Goal: Task Accomplishment & Management: Use online tool/utility

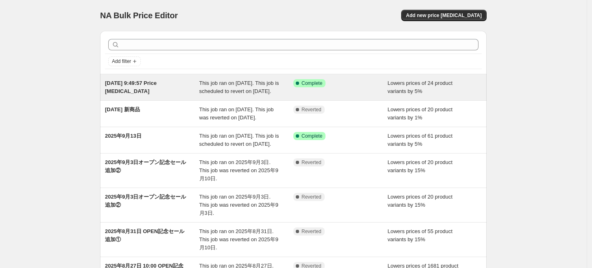
click at [169, 90] on div "2025年9月18日 9:49:57 Price change job" at bounding box center [152, 87] width 94 height 16
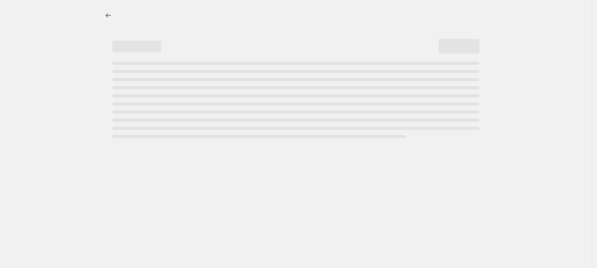
select select "percentage"
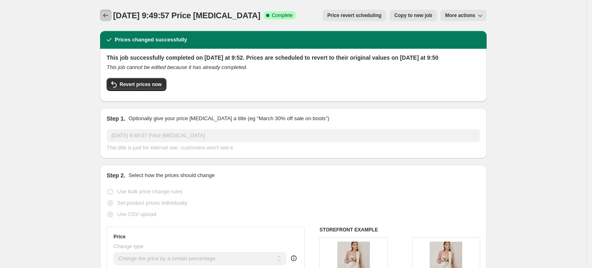
click at [103, 19] on button "Price change jobs" at bounding box center [105, 15] width 11 height 11
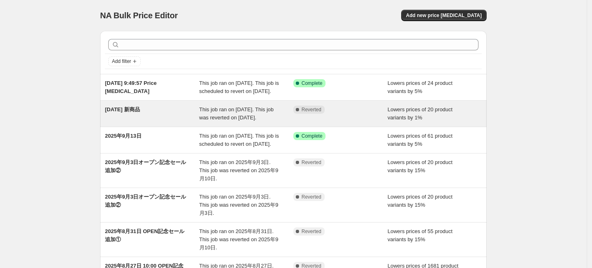
click at [157, 122] on div "2025年9月17日 新商品" at bounding box center [152, 114] width 94 height 16
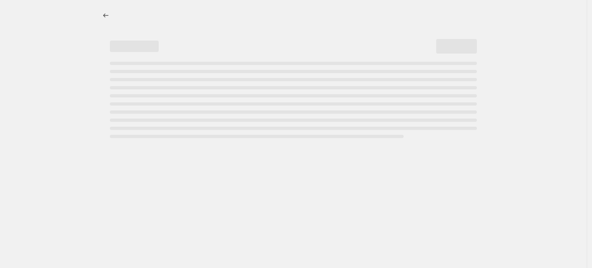
select select "percentage"
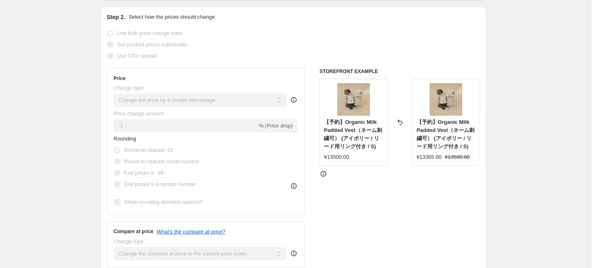
scroll to position [135, 0]
drag, startPoint x: 325, startPoint y: 119, endPoint x: 342, endPoint y: 139, distance: 25.7
click at [342, 139] on div "【予約】Organic Milk Padded Vest（ネーム刺繍可） (アイボリー / リード用リング付き / S) ¥13500.00" at bounding box center [353, 122] width 68 height 87
copy span "【予約】Organic Milk Padded Vest（ネーム刺繍可）"
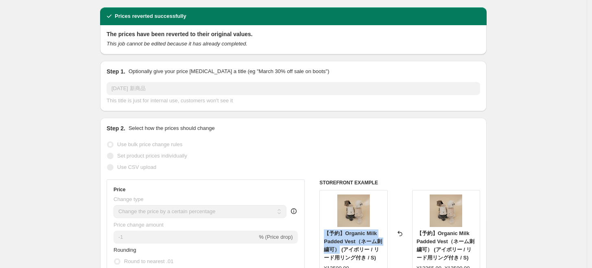
scroll to position [0, 0]
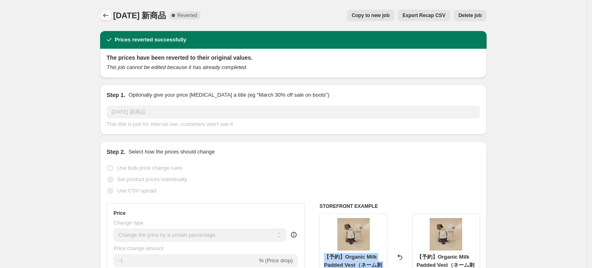
click at [103, 17] on button "Price change jobs" at bounding box center [105, 15] width 11 height 11
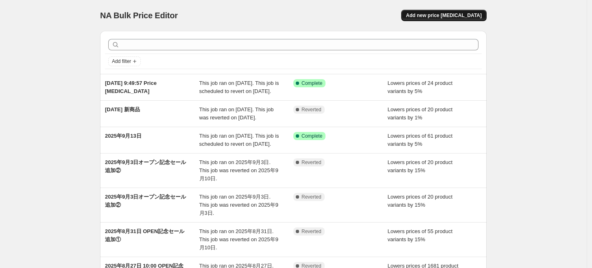
click at [461, 15] on span "Add new price change job" at bounding box center [444, 15] width 76 height 7
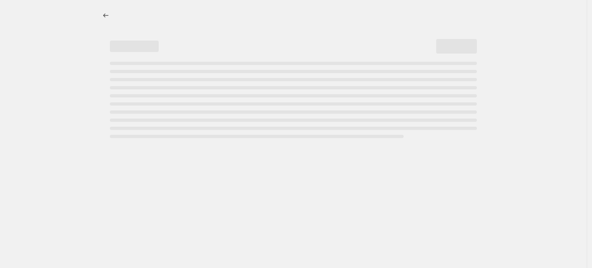
select select "percentage"
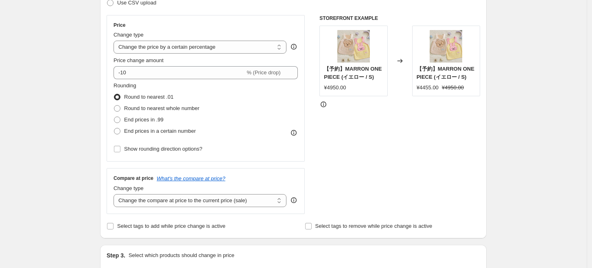
scroll to position [135, 0]
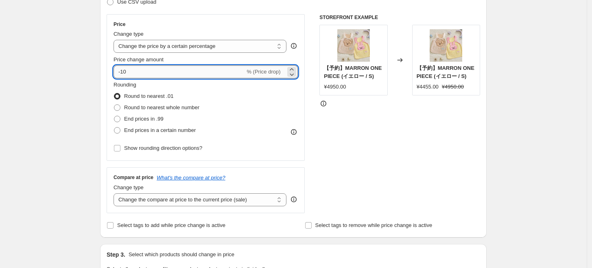
click at [140, 72] on input "-10" at bounding box center [178, 71] width 131 height 13
type input "-1"
type input "-5"
click at [64, 112] on div "Create new price change job. This page is ready Create new price change job Dra…" at bounding box center [293, 271] width 587 height 813
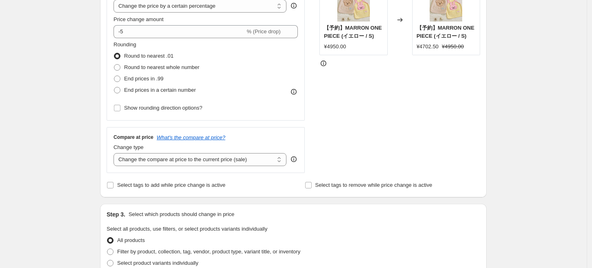
scroll to position [226, 0]
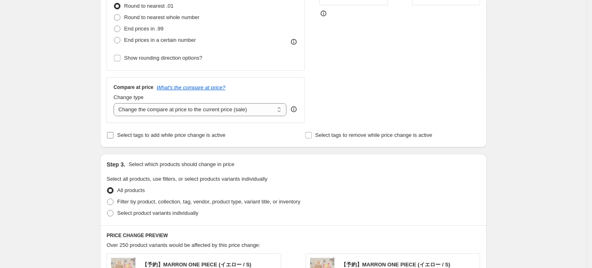
click at [112, 135] on input "Select tags to add while price change is active" at bounding box center [110, 135] width 7 height 7
checkbox input "true"
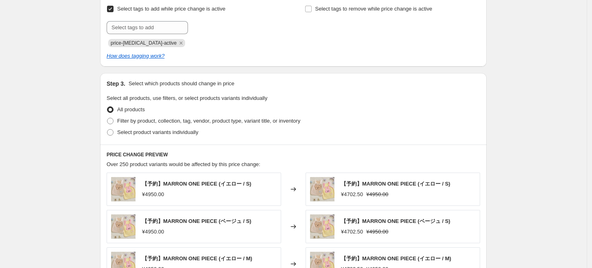
scroll to position [361, 0]
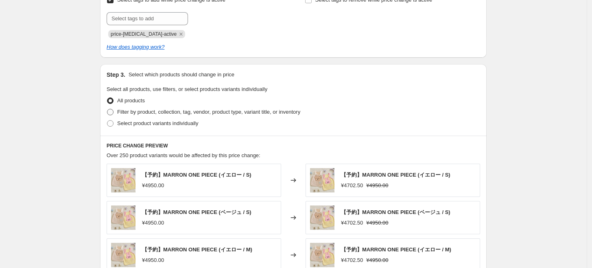
click at [172, 113] on span "Filter by product, collection, tag, vendor, product type, variant title, or inv…" at bounding box center [208, 112] width 183 height 6
click at [107, 109] on input "Filter by product, collection, tag, vendor, product type, variant title, or inv…" at bounding box center [107, 109] width 0 height 0
radio input "true"
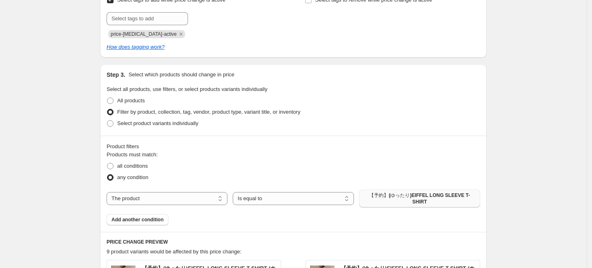
click at [394, 195] on span "【予約】(ゆったり)EIFFEL LONG SLEEVE T-SHIRT" at bounding box center [419, 198] width 111 height 13
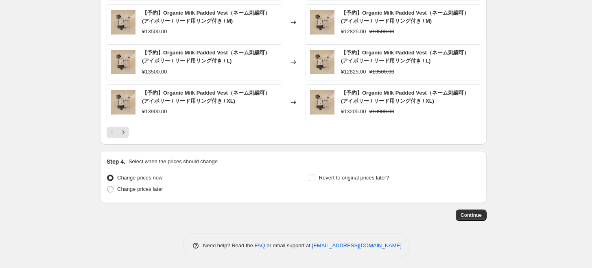
scroll to position [699, 0]
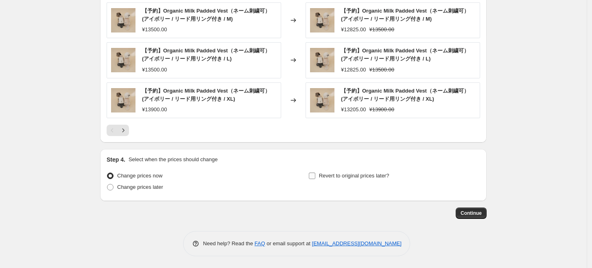
click at [350, 177] on span "Revert to original prices later?" at bounding box center [354, 176] width 70 height 6
click at [315, 177] on input "Revert to original prices later?" at bounding box center [312, 176] width 7 height 7
checkbox input "true"
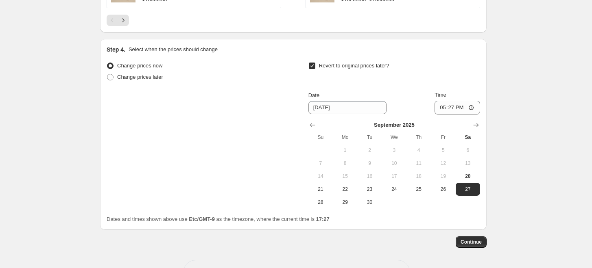
scroll to position [838, 0]
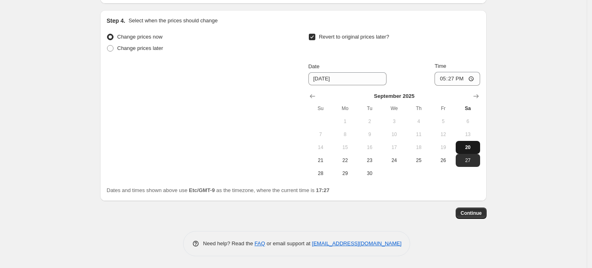
click at [466, 147] on span "20" at bounding box center [468, 147] width 18 height 7
type input "9/20/2025"
click at [476, 211] on span "Continue" at bounding box center [470, 213] width 21 height 7
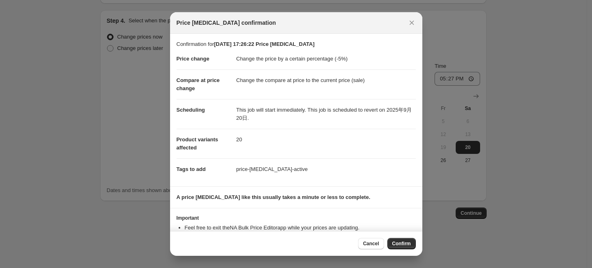
drag, startPoint x: 403, startPoint y: 245, endPoint x: 258, endPoint y: 14, distance: 272.7
click at [403, 245] on span "Confirm" at bounding box center [401, 244] width 19 height 7
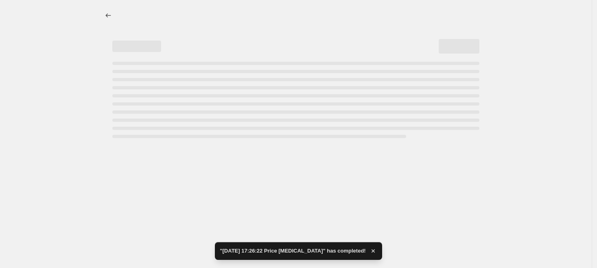
select select "percentage"
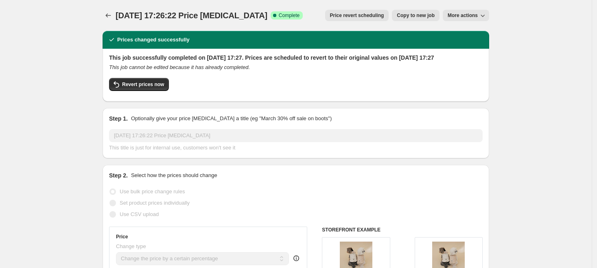
select select "percentage"
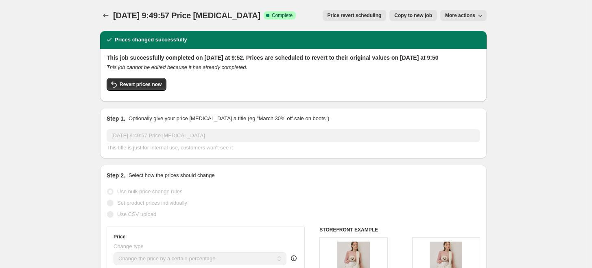
select select "percentage"
